Goal: Transaction & Acquisition: Purchase product/service

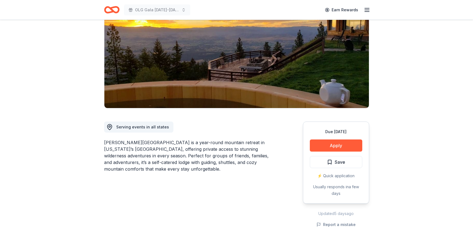
scroll to position [95, 0]
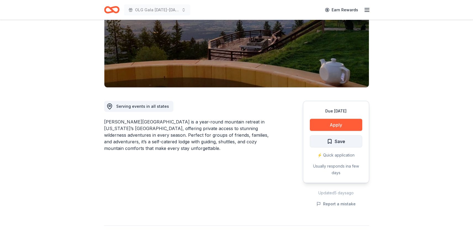
click at [335, 138] on span "Save" at bounding box center [339, 141] width 10 height 7
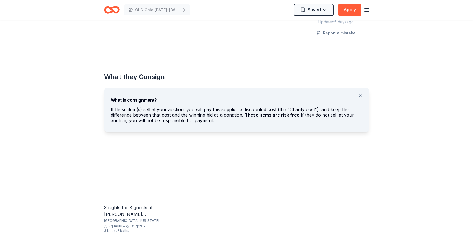
scroll to position [267, 0]
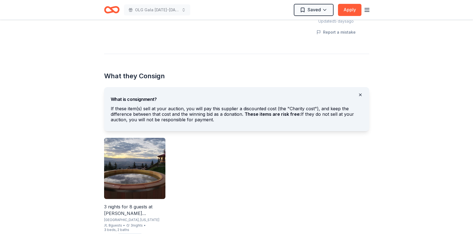
click at [359, 89] on button at bounding box center [359, 94] width 13 height 11
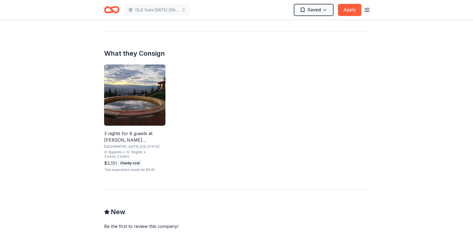
scroll to position [281, 0]
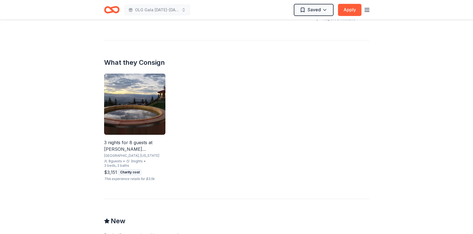
click at [139, 99] on img at bounding box center [134, 104] width 61 height 61
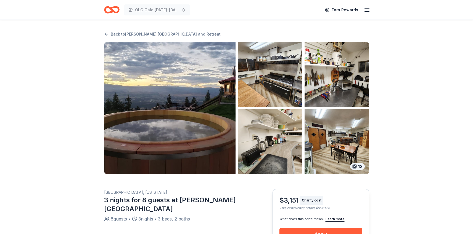
click at [275, 72] on img "button" at bounding box center [270, 74] width 65 height 65
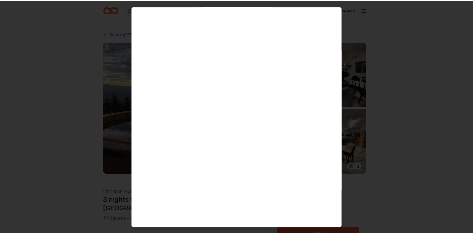
scroll to position [1606, 0]
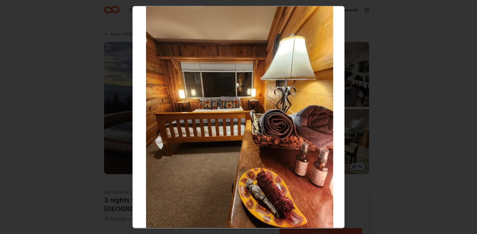
click at [433, 100] on div at bounding box center [238, 117] width 477 height 234
